Goal: Obtain resource: Download file/media

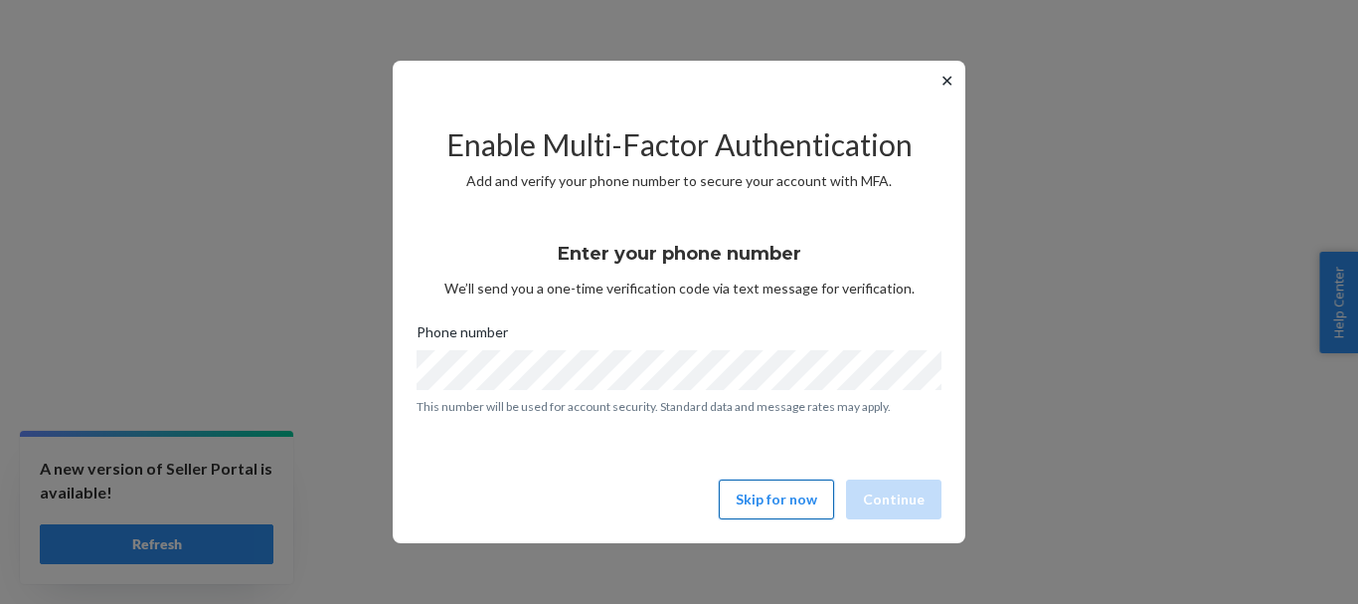
click at [780, 505] on button "Skip for now" at bounding box center [776, 499] width 115 height 40
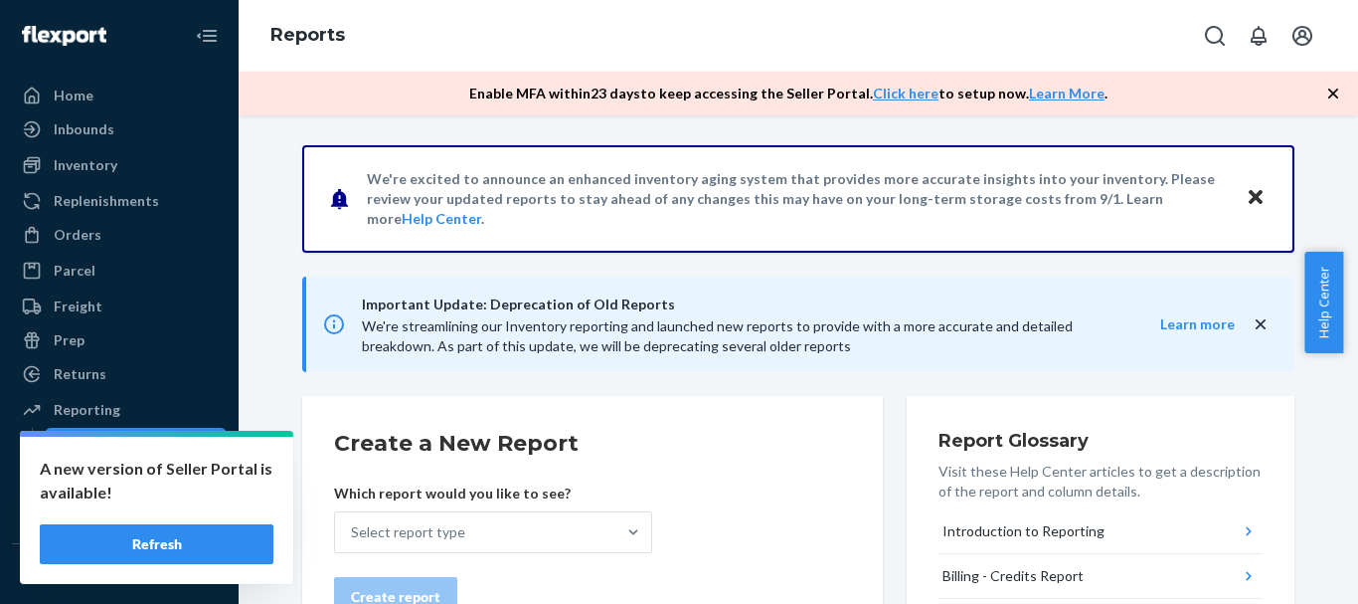
click at [174, 548] on button "Refresh" at bounding box center [157, 544] width 234 height 40
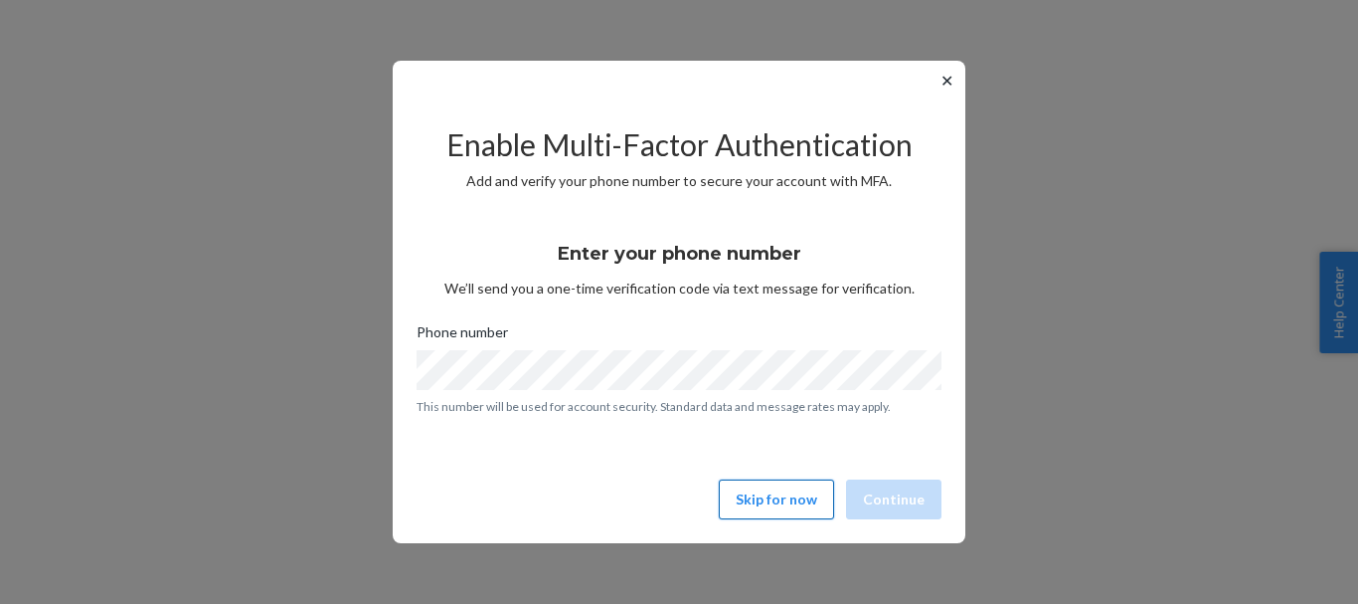
click at [802, 504] on button "Skip for now" at bounding box center [776, 499] width 115 height 40
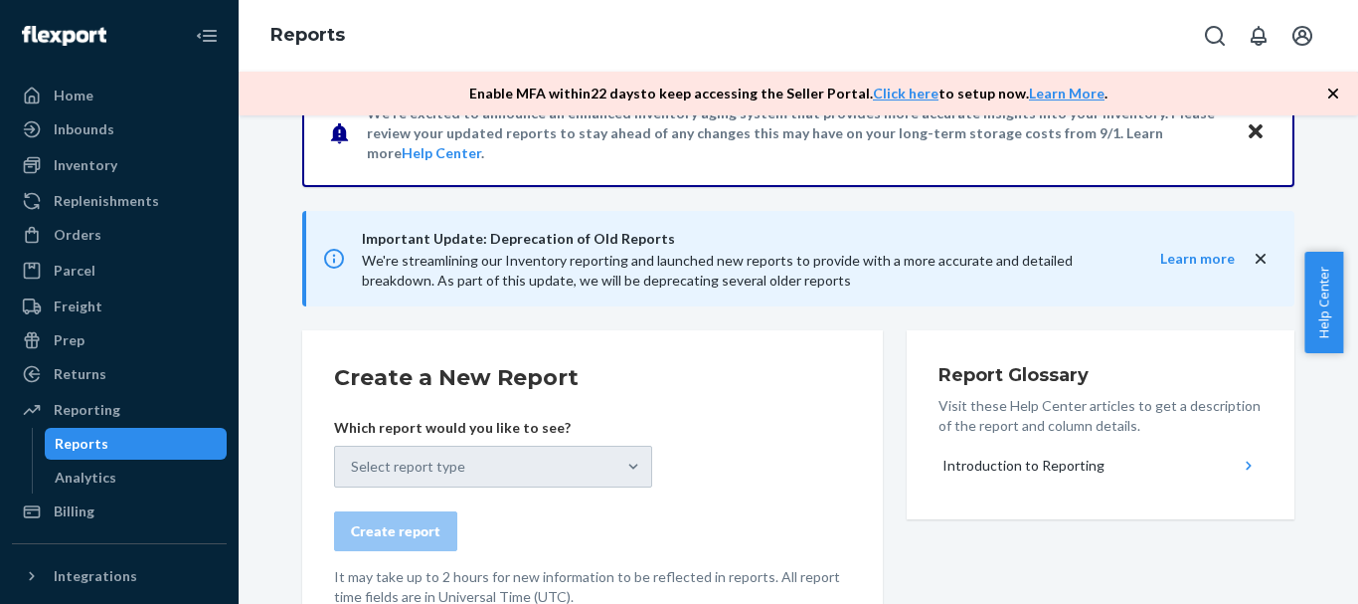
scroll to position [140, 0]
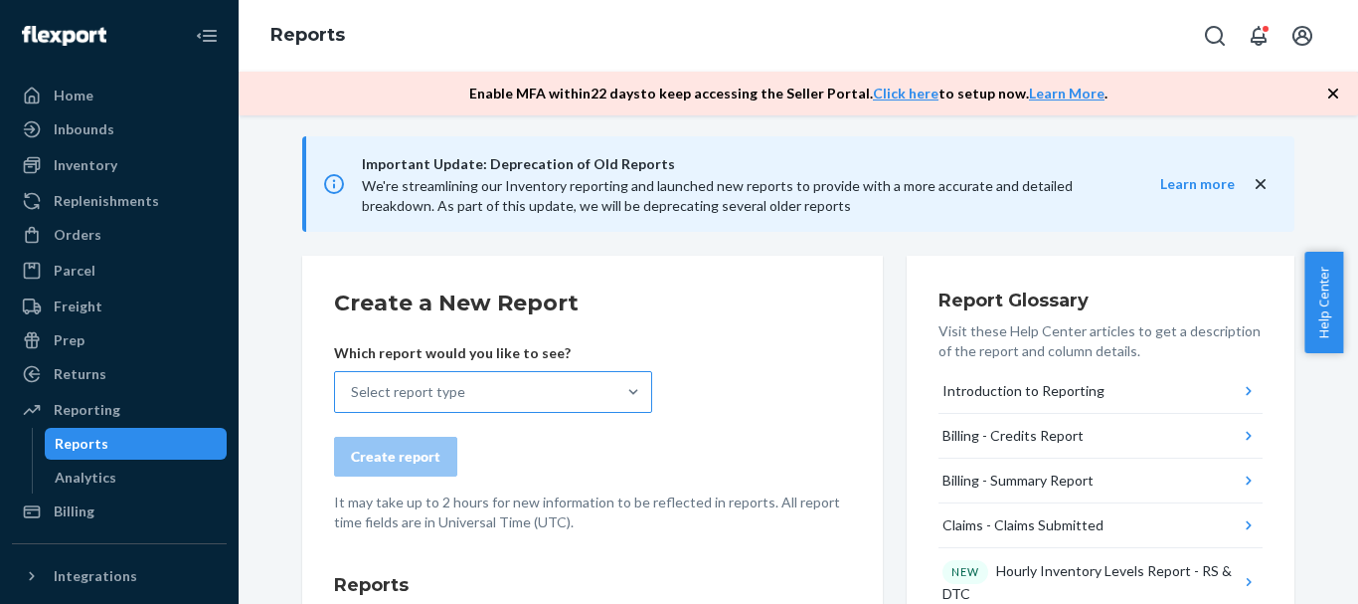
click at [570, 382] on div "Select report type" at bounding box center [475, 392] width 280 height 40
click at [353, 382] on input "Select report type" at bounding box center [352, 392] width 2 height 20
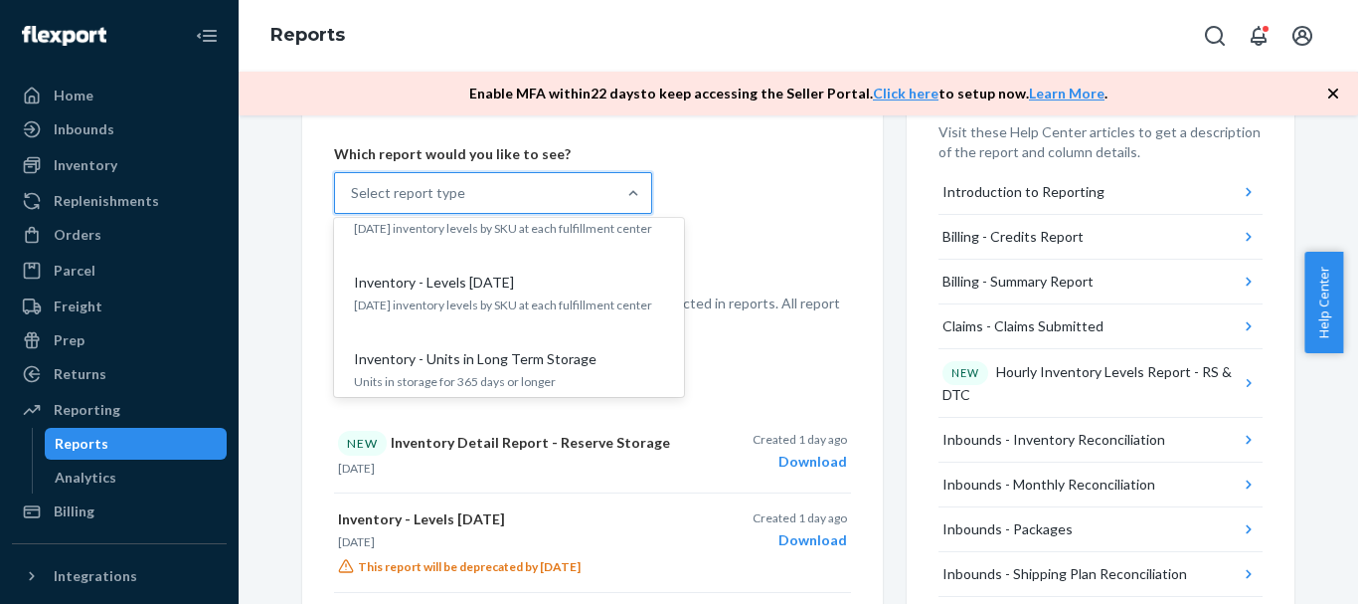
scroll to position [1491, 0]
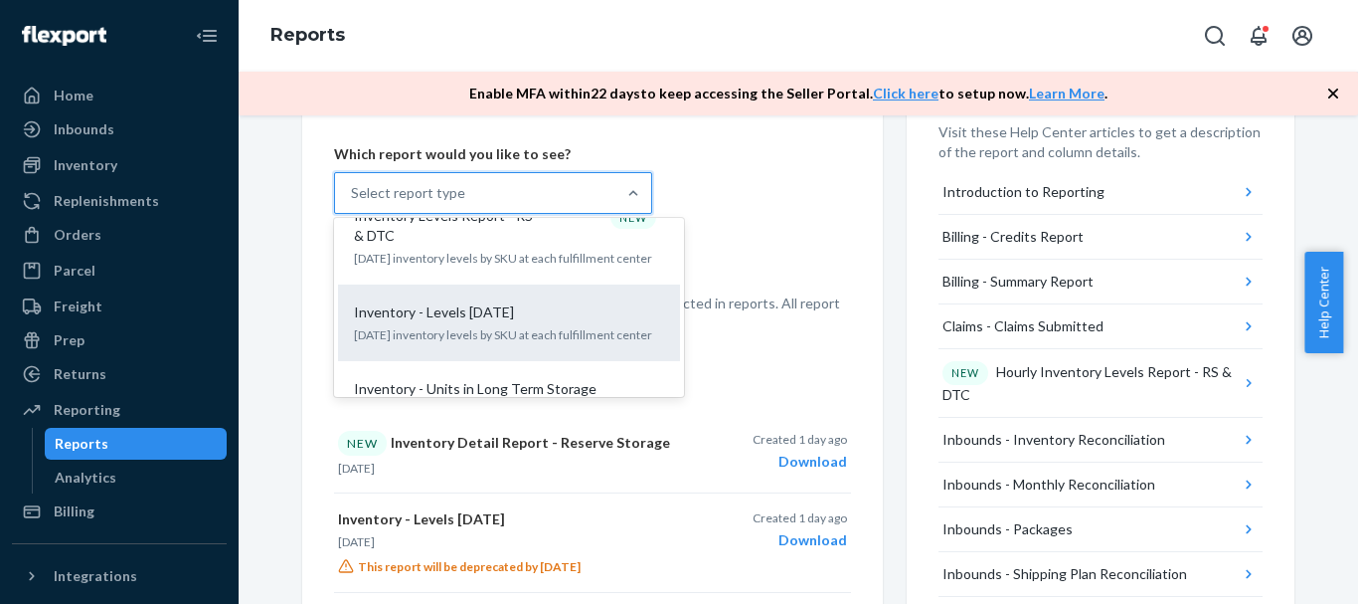
click at [525, 326] on p "Today's inventory levels by SKU at each fulfillment center" at bounding box center [509, 334] width 310 height 17
click at [353, 203] on input "option Inventory - Levels Today focused, 17 of 34. 34 results available. Use Up…" at bounding box center [352, 193] width 2 height 20
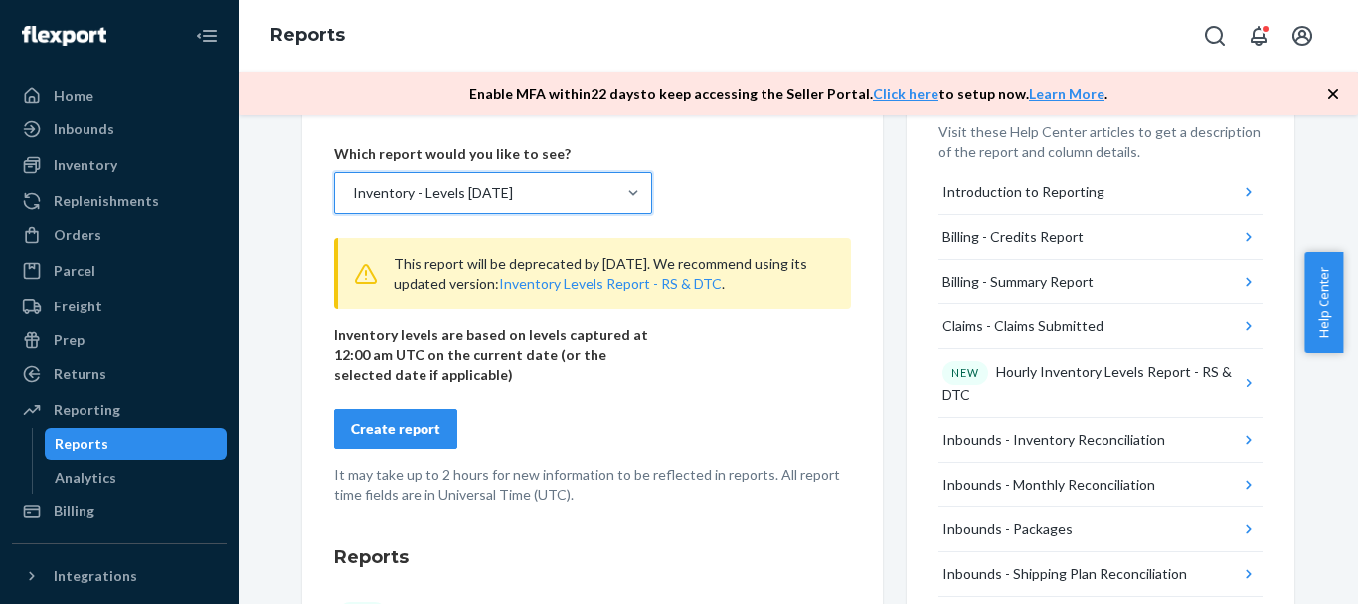
click at [393, 436] on div "Create report" at bounding box center [395, 429] width 89 height 20
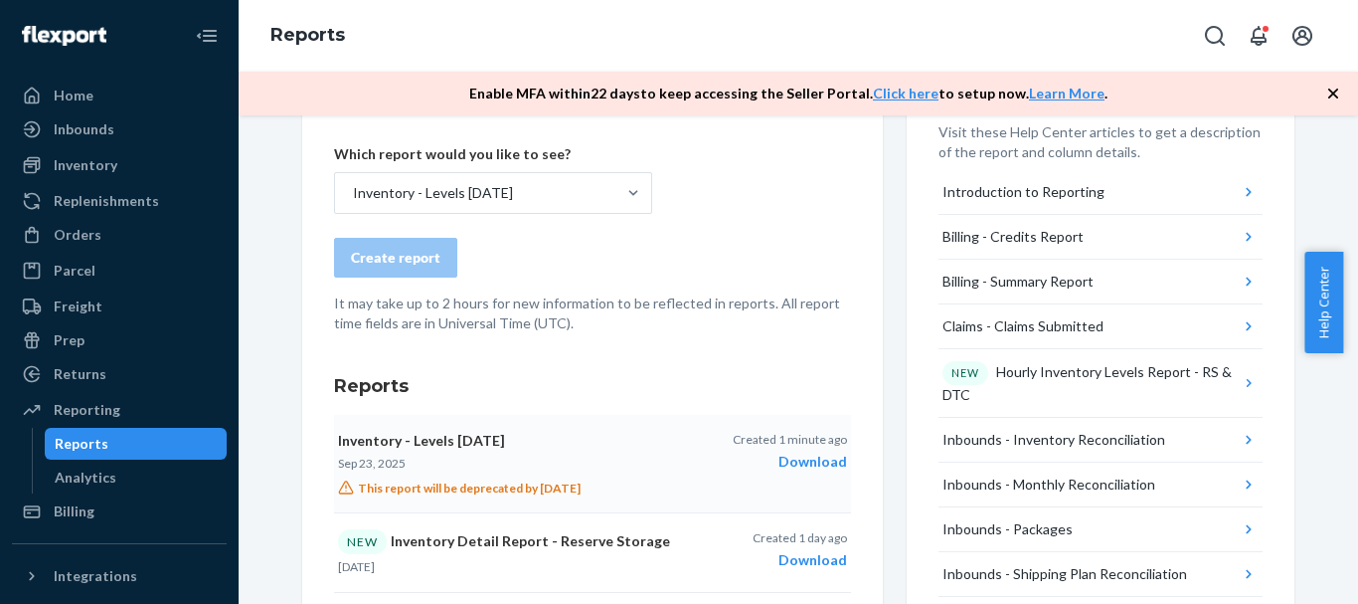
click at [814, 460] on div "Download" at bounding box center [790, 461] width 114 height 20
click at [803, 456] on div "Download" at bounding box center [790, 461] width 114 height 20
